Goal: Task Accomplishment & Management: Use online tool/utility

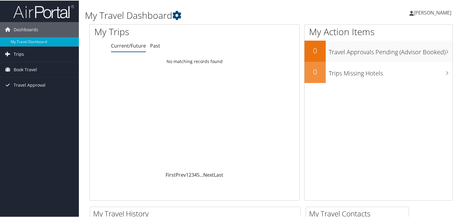
click at [23, 52] on span "Trips" at bounding box center [19, 53] width 10 height 15
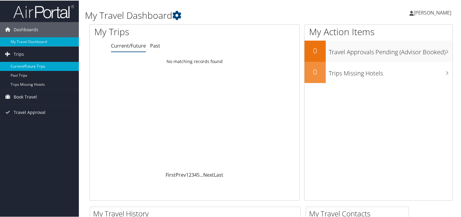
click at [28, 66] on link "Current/Future Trips" at bounding box center [39, 65] width 79 height 9
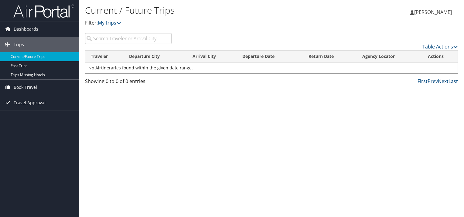
click at [35, 86] on span "Book Travel" at bounding box center [25, 87] width 23 height 15
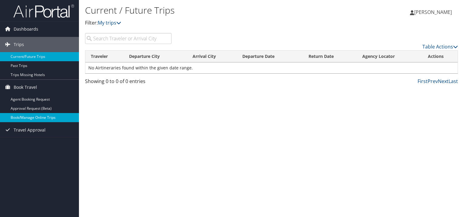
click at [34, 119] on link "Book/Manage Online Trips" at bounding box center [39, 117] width 79 height 9
